Goal: Communication & Community: Answer question/provide support

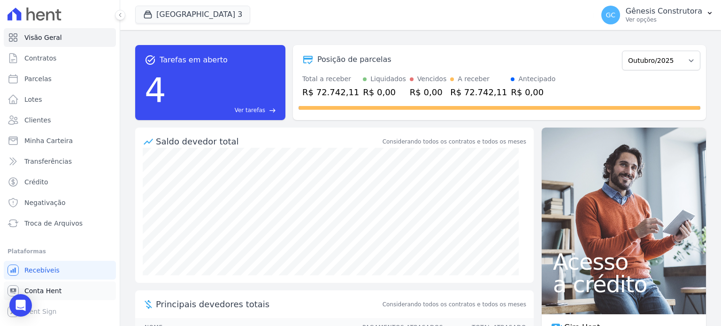
click at [53, 290] on span "Conta Hent" at bounding box center [42, 290] width 37 height 9
click at [61, 290] on link "Conta Hent" at bounding box center [60, 290] width 112 height 19
click at [53, 288] on span "Conta Hent" at bounding box center [42, 290] width 37 height 9
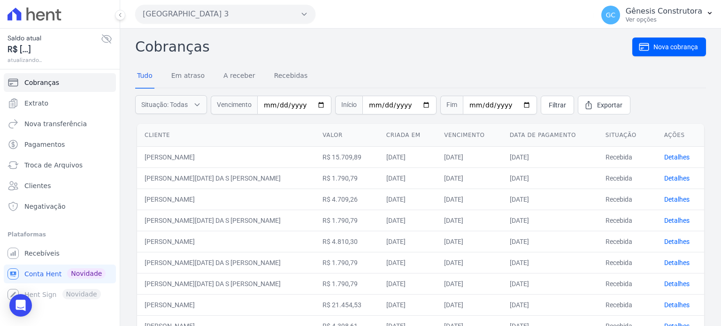
click at [265, 103] on input "date" at bounding box center [294, 105] width 74 height 19
type input "2025-07-30"
click at [548, 103] on span "Filtrar" at bounding box center [556, 104] width 17 height 9
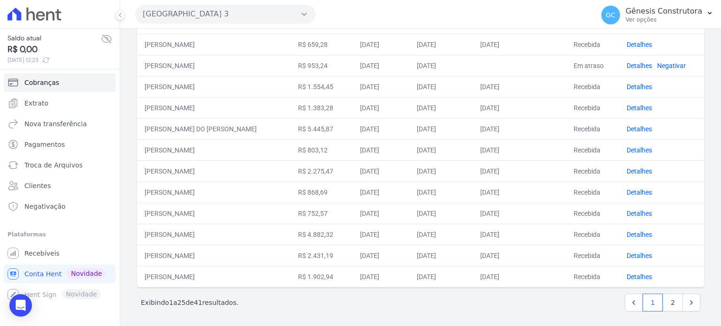
scroll to position [388, 0]
click at [670, 293] on link "2" at bounding box center [672, 301] width 20 height 18
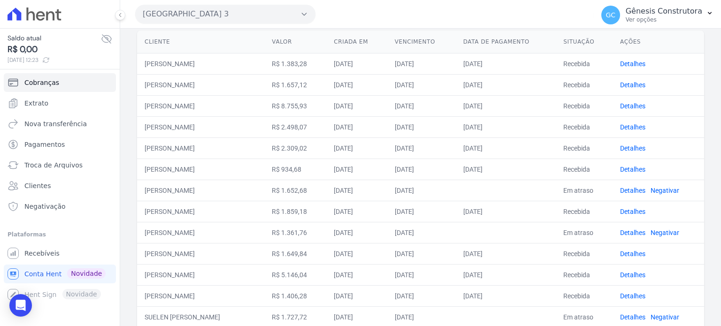
scroll to position [94, 0]
click at [634, 231] on link "Detalhes" at bounding box center [632, 232] width 25 height 8
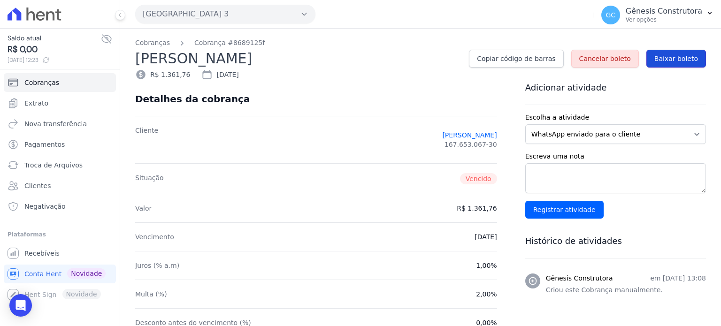
click at [663, 61] on span "Baixar boleto" at bounding box center [676, 58] width 44 height 9
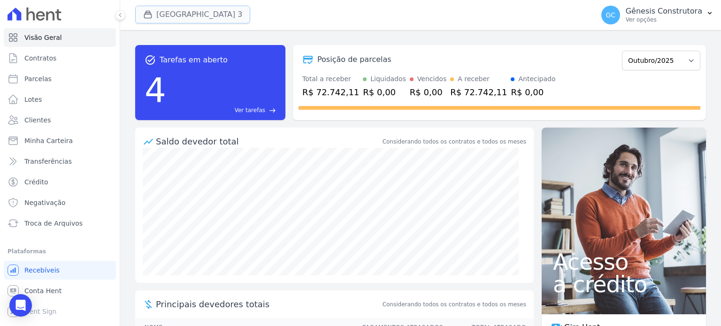
click at [181, 15] on button "[GEOGRAPHIC_DATA] 3" at bounding box center [192, 15] width 115 height 18
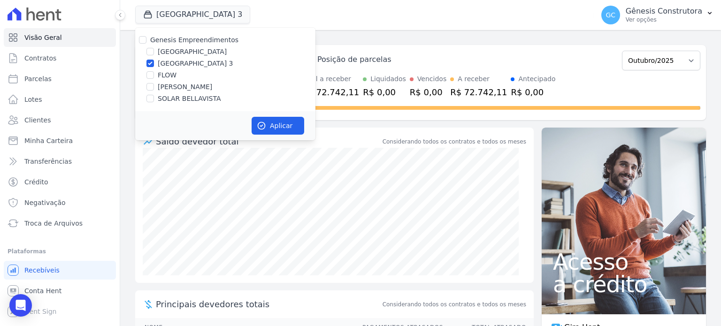
click at [181, 48] on label "[GEOGRAPHIC_DATA]" at bounding box center [192, 52] width 69 height 10
click at [154, 48] on input "[GEOGRAPHIC_DATA]" at bounding box center [150, 52] width 8 height 8
checkbox input "true"
click at [156, 61] on div "[GEOGRAPHIC_DATA] 3" at bounding box center [225, 64] width 180 height 10
click at [152, 65] on input "[GEOGRAPHIC_DATA] 3" at bounding box center [150, 64] width 8 height 8
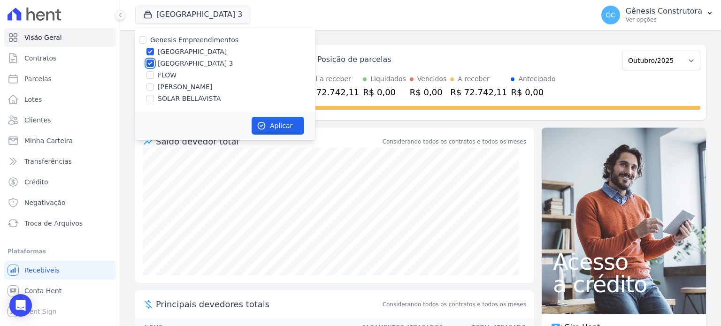
checkbox input "false"
click at [143, 42] on input "Genesis Empreendimentos" at bounding box center [143, 40] width 8 height 8
checkbox input "true"
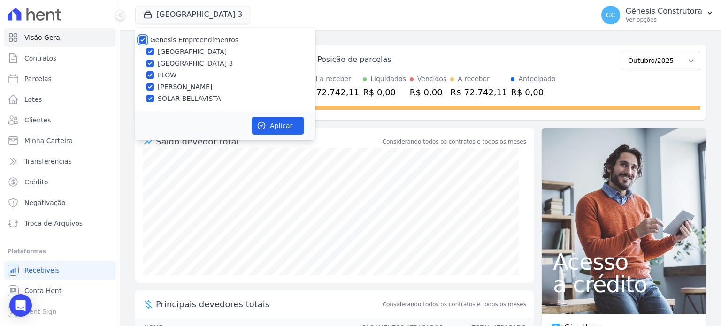
checkbox input "true"
click at [149, 36] on div "Genesis Empreendimentos" at bounding box center [225, 40] width 180 height 10
click at [145, 41] on input "Genesis Empreendimentos" at bounding box center [143, 40] width 8 height 8
checkbox input "false"
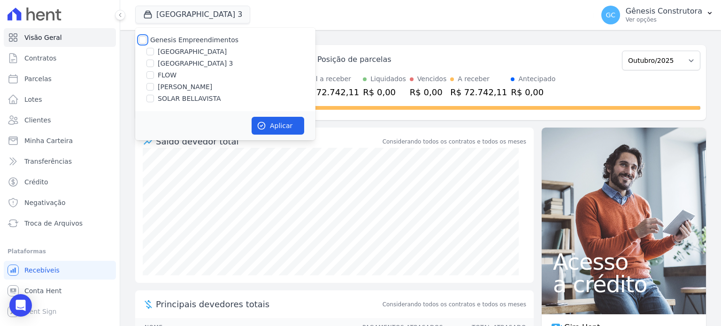
checkbox input "false"
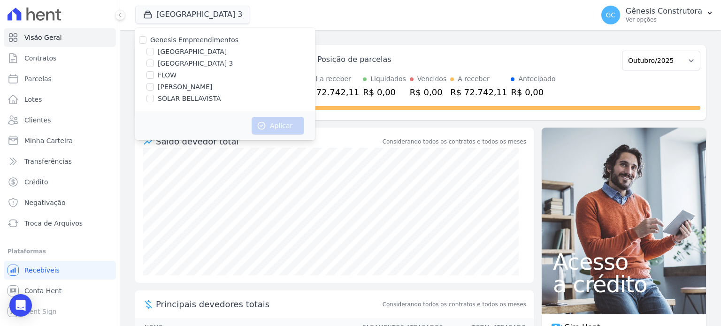
click at [203, 62] on label "[GEOGRAPHIC_DATA] 3" at bounding box center [196, 64] width 76 height 10
click at [154, 62] on input "[GEOGRAPHIC_DATA] 3" at bounding box center [150, 64] width 8 height 8
checkbox input "true"
click at [266, 121] on button "Aplicar" at bounding box center [277, 126] width 53 height 18
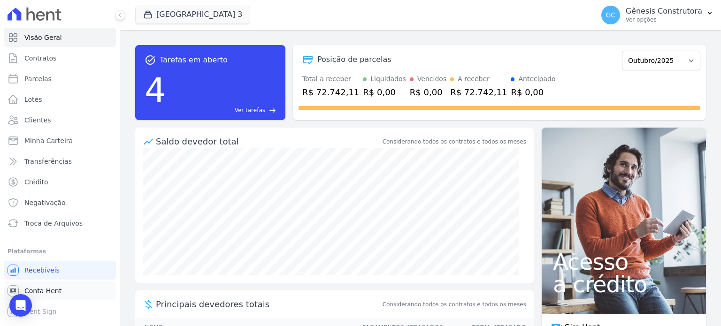
click at [57, 288] on span "Conta Hent" at bounding box center [42, 290] width 37 height 9
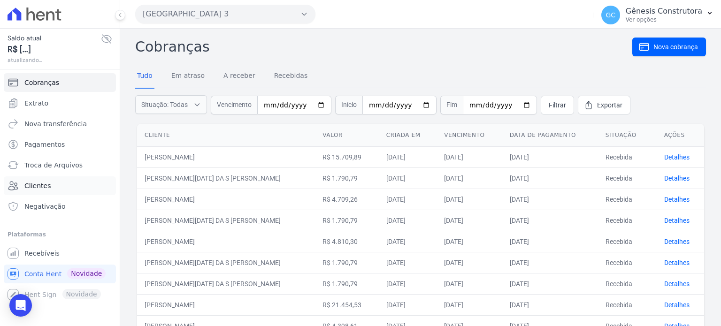
click at [56, 184] on link "Clientes" at bounding box center [60, 185] width 112 height 19
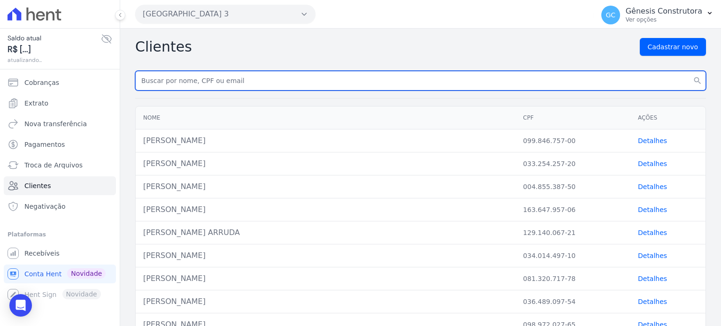
click at [227, 80] on input "text" at bounding box center [420, 81] width 570 height 20
type input "[PERSON_NAME]"
click at [689, 71] on button "search" at bounding box center [697, 81] width 17 height 20
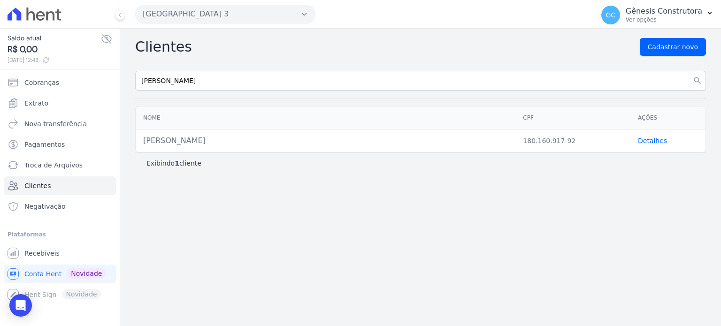
click at [655, 137] on link "Detalhes" at bounding box center [651, 141] width 29 height 8
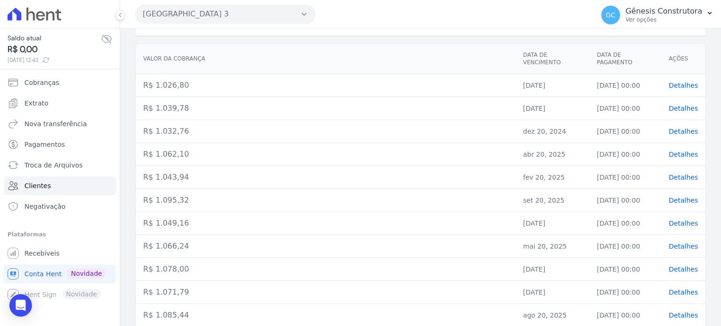
scroll to position [161, 0]
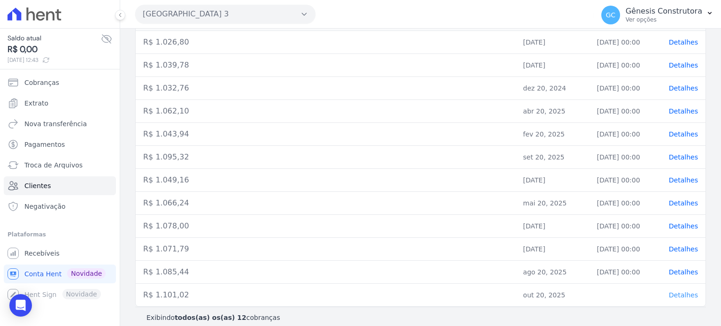
click at [672, 291] on span "Detalhes" at bounding box center [682, 295] width 29 height 8
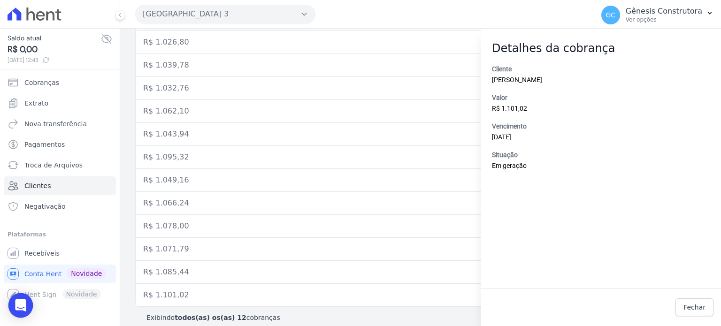
click at [12, 308] on div "Open Intercom Messenger" at bounding box center [20, 305] width 25 height 25
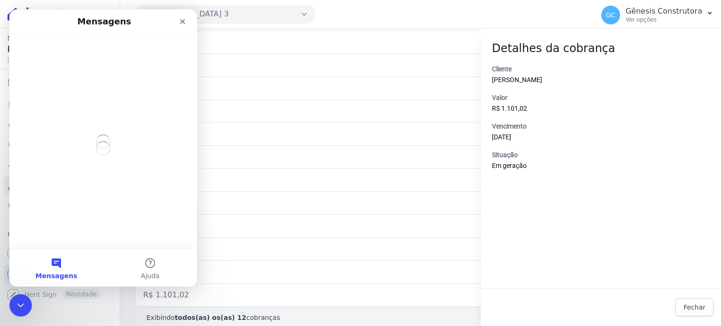
scroll to position [0, 0]
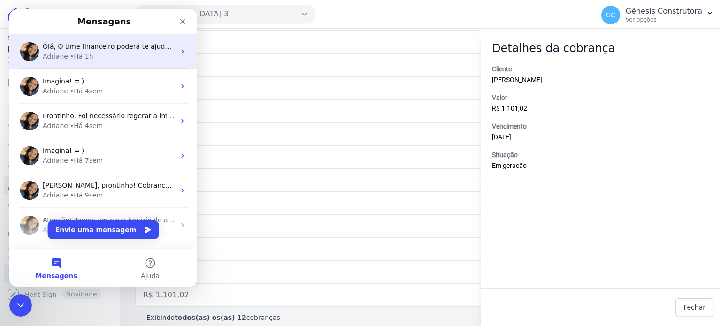
click at [137, 39] on div "Olá, O time financeiro poderá te ajudar na questão da separação por empreendime…" at bounding box center [103, 51] width 188 height 35
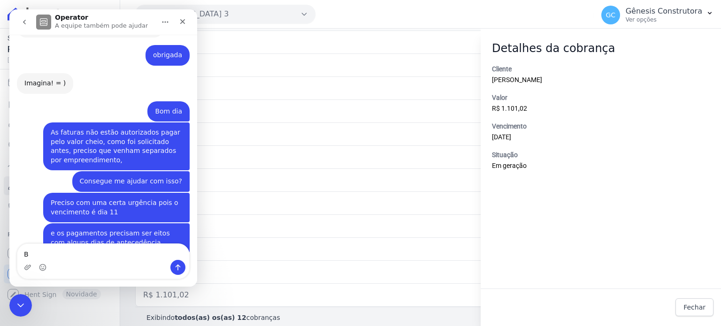
scroll to position [7890, 0]
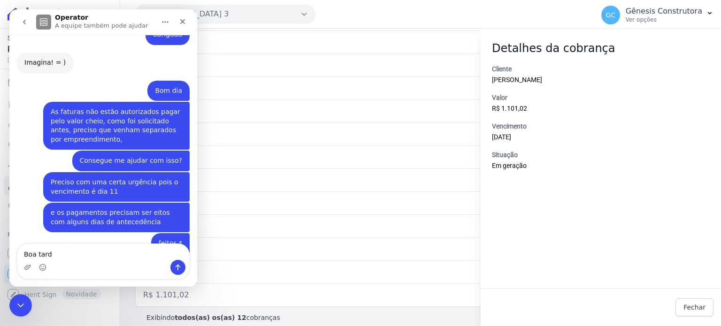
type textarea "Boa tarde"
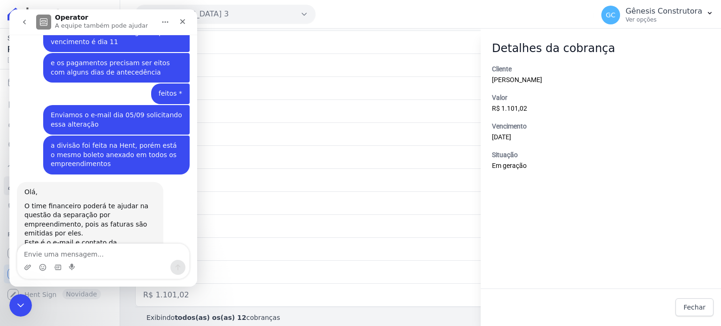
scroll to position [8055, 0]
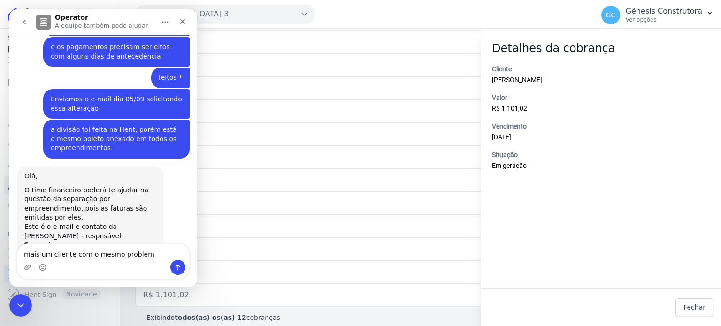
type textarea "mais um cliente com o mesmo problema"
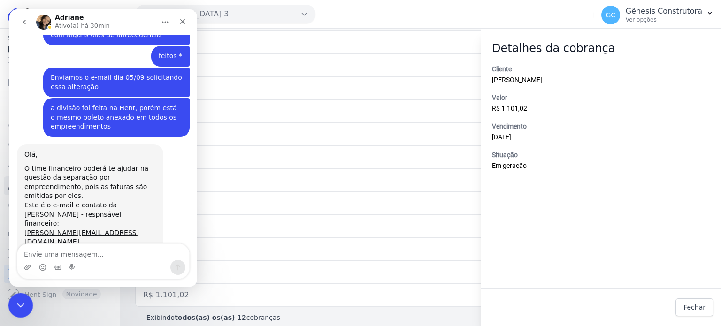
click at [16, 305] on icon "Encerramento do Messenger da Intercom" at bounding box center [19, 303] width 11 height 11
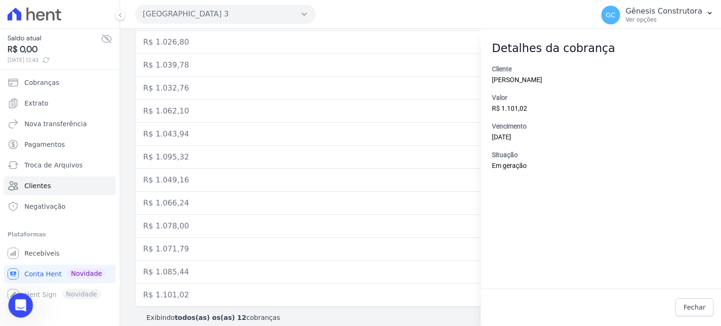
scroll to position [8009, 0]
click at [25, 303] on icon "Abertura do Messenger da Intercom" at bounding box center [19, 303] width 15 height 15
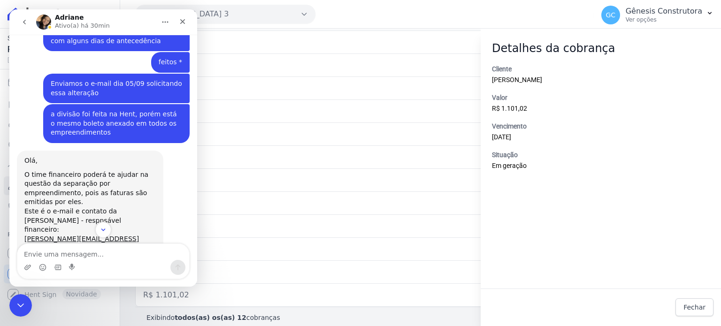
scroll to position [8099, 0]
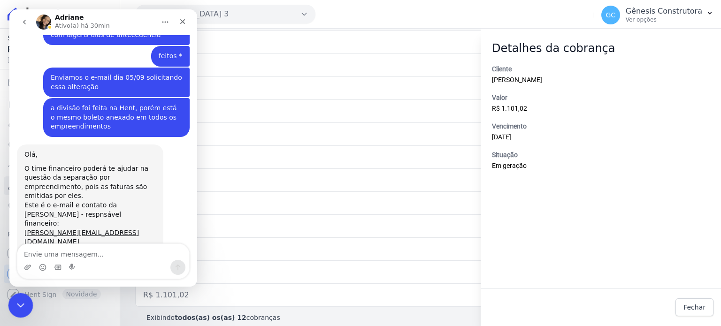
click at [17, 307] on icon "Encerramento do Messenger da Intercom" at bounding box center [19, 303] width 11 height 11
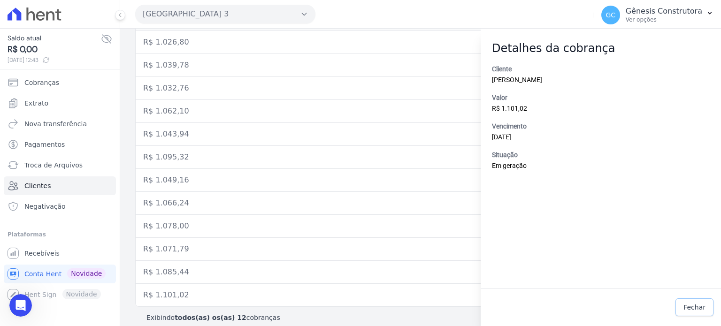
click at [700, 311] on span "Fechar" at bounding box center [694, 307] width 22 height 9
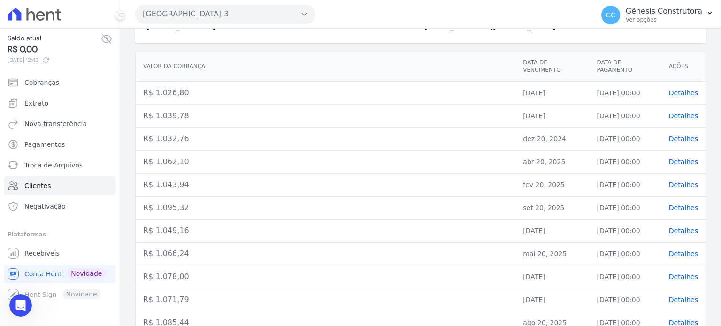
scroll to position [161, 0]
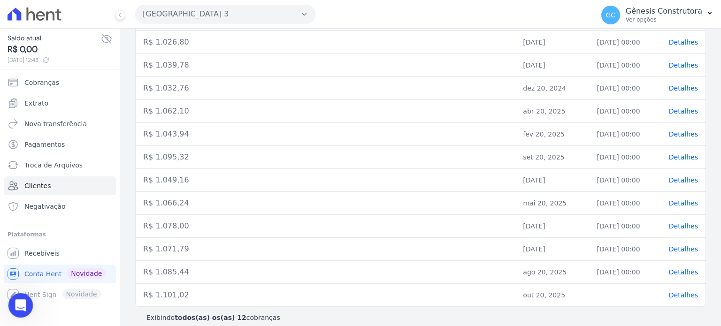
click at [19, 311] on div "Abertura do Messenger da Intercom" at bounding box center [19, 303] width 31 height 31
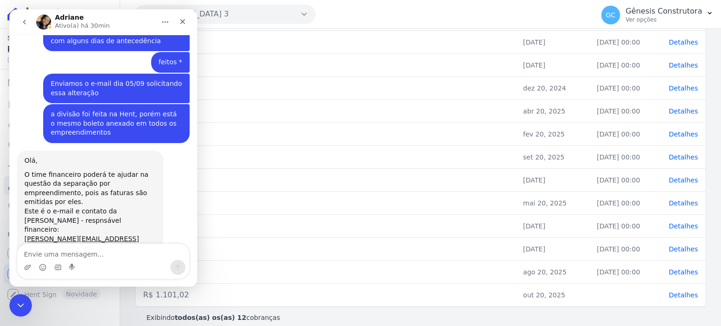
scroll to position [8099, 0]
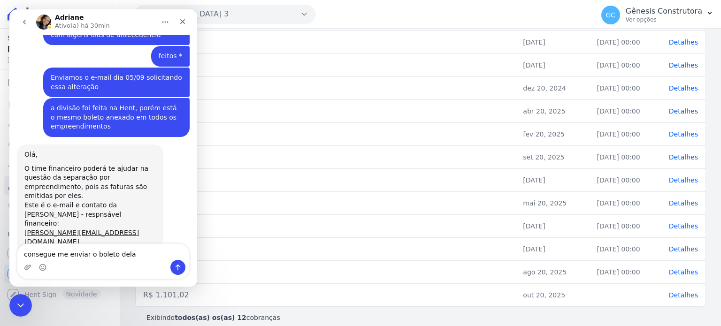
type textarea "consegue me enviar o boleto dela?"
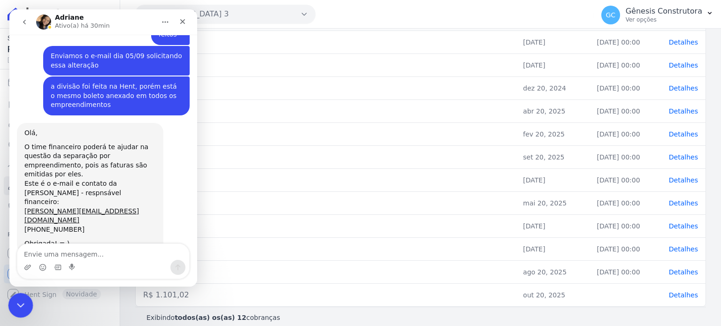
click at [25, 305] on icon "Encerramento do Messenger da Intercom" at bounding box center [19, 303] width 11 height 11
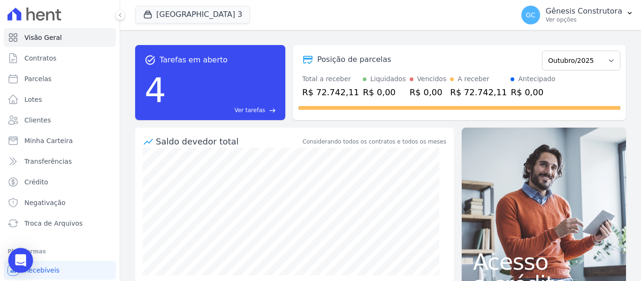
click at [14, 265] on div "Open Intercom Messenger" at bounding box center [20, 260] width 25 height 25
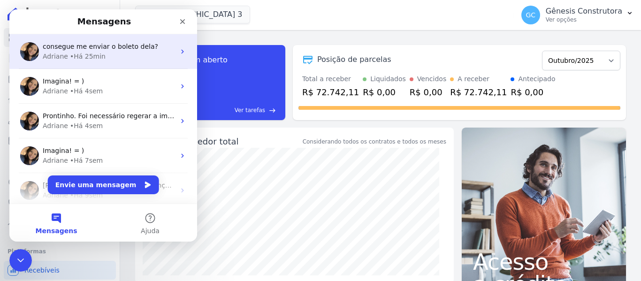
click at [136, 48] on span "consegue me enviar o boleto dela?" at bounding box center [100, 47] width 115 height 8
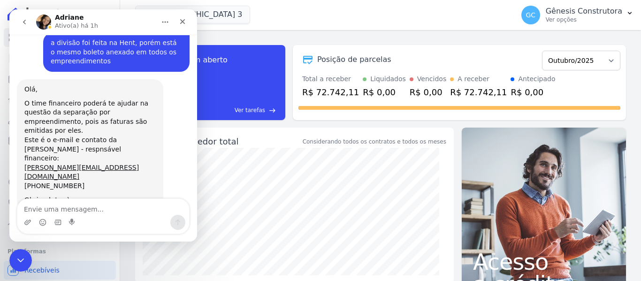
scroll to position [8028, 0]
